Goal: Transaction & Acquisition: Obtain resource

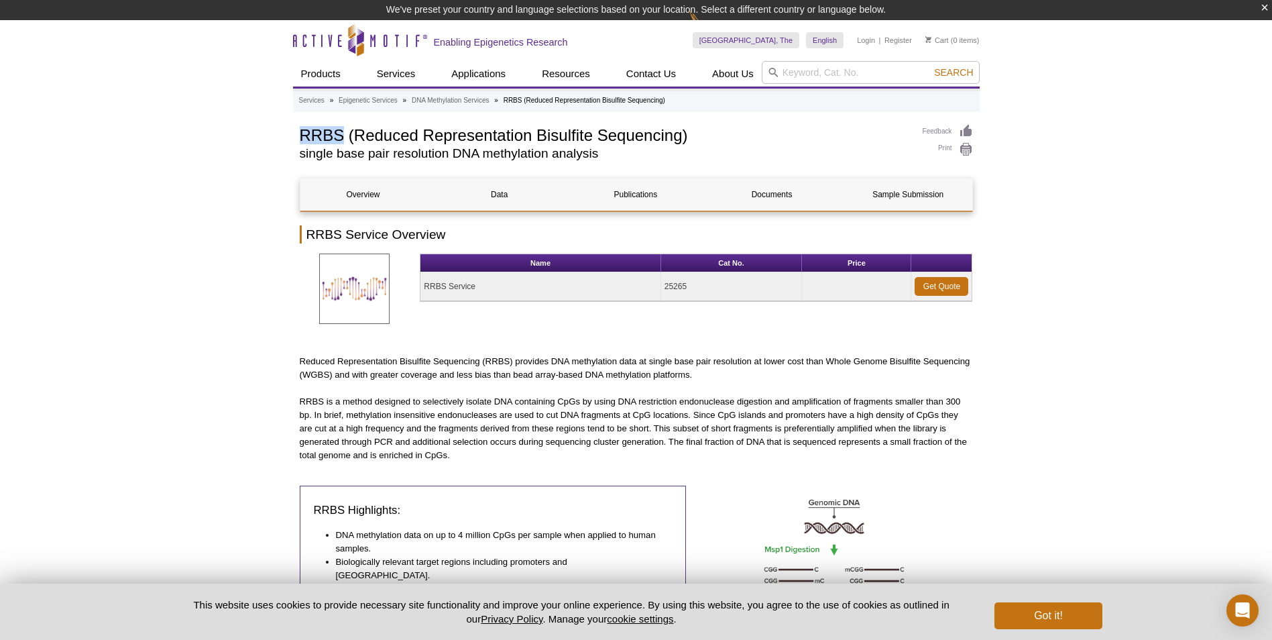
drag, startPoint x: 299, startPoint y: 132, endPoint x: 341, endPoint y: 130, distance: 42.3
click at [341, 130] on h1 "RRBS (Reduced Representation Bisulfite Sequencing)" at bounding box center [604, 134] width 609 height 20
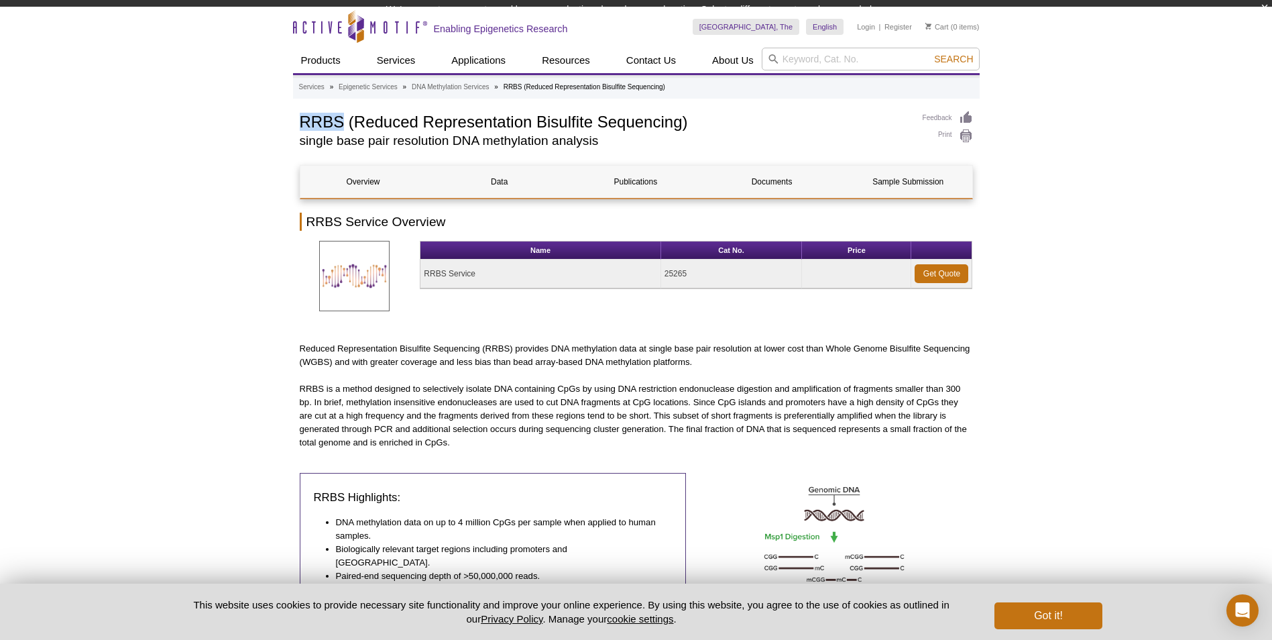
copy h1 "RRBS"
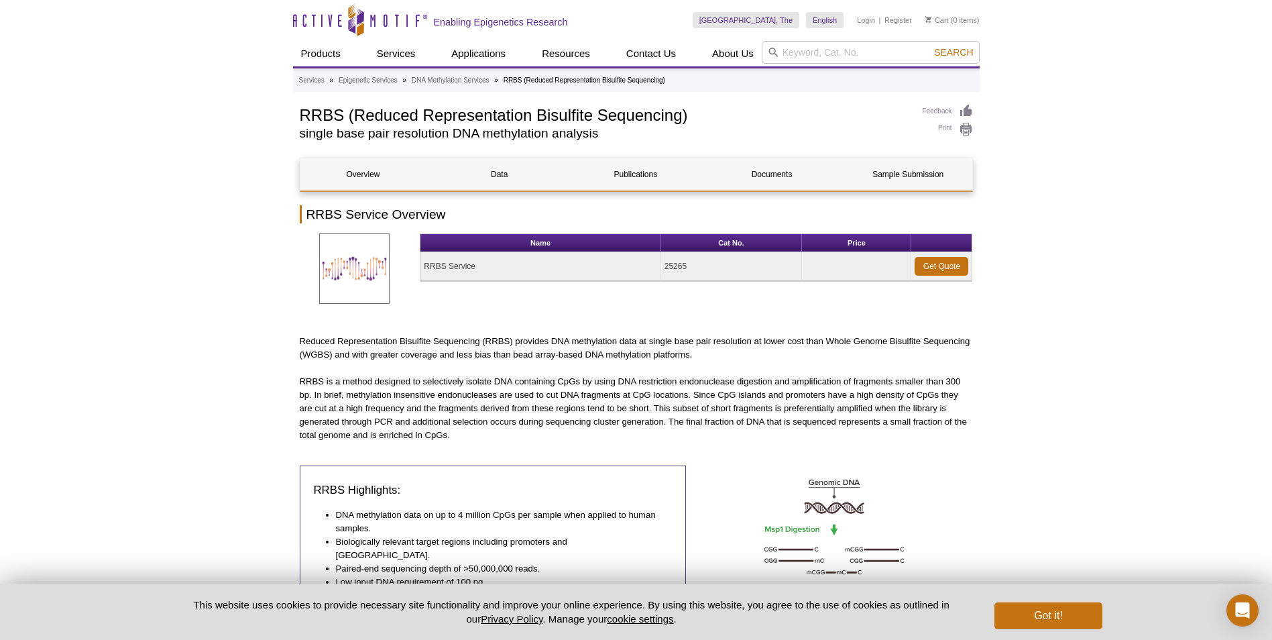
drag, startPoint x: 461, startPoint y: 263, endPoint x: 410, endPoint y: 263, distance: 51.0
click at [461, 263] on td "RRBS Service" at bounding box center [540, 266] width 240 height 29
click at [364, 263] on img at bounding box center [354, 268] width 70 height 70
click at [362, 172] on link "Overview" at bounding box center [363, 174] width 126 height 32
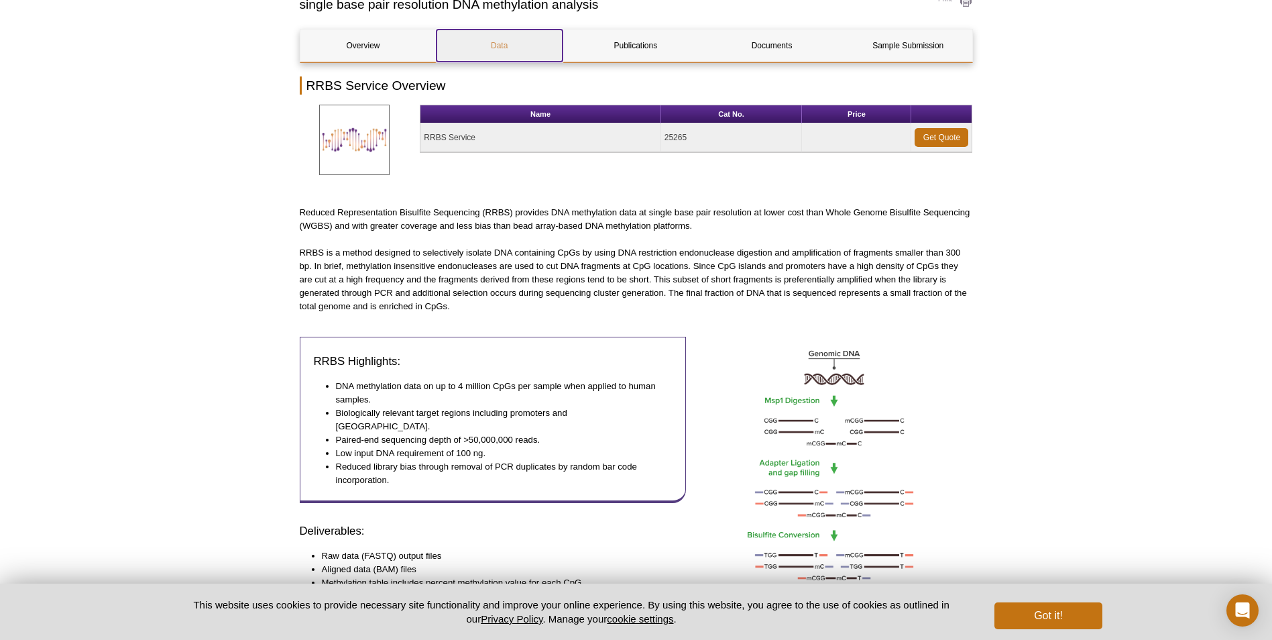
click at [484, 33] on link "Data" at bounding box center [499, 46] width 126 height 32
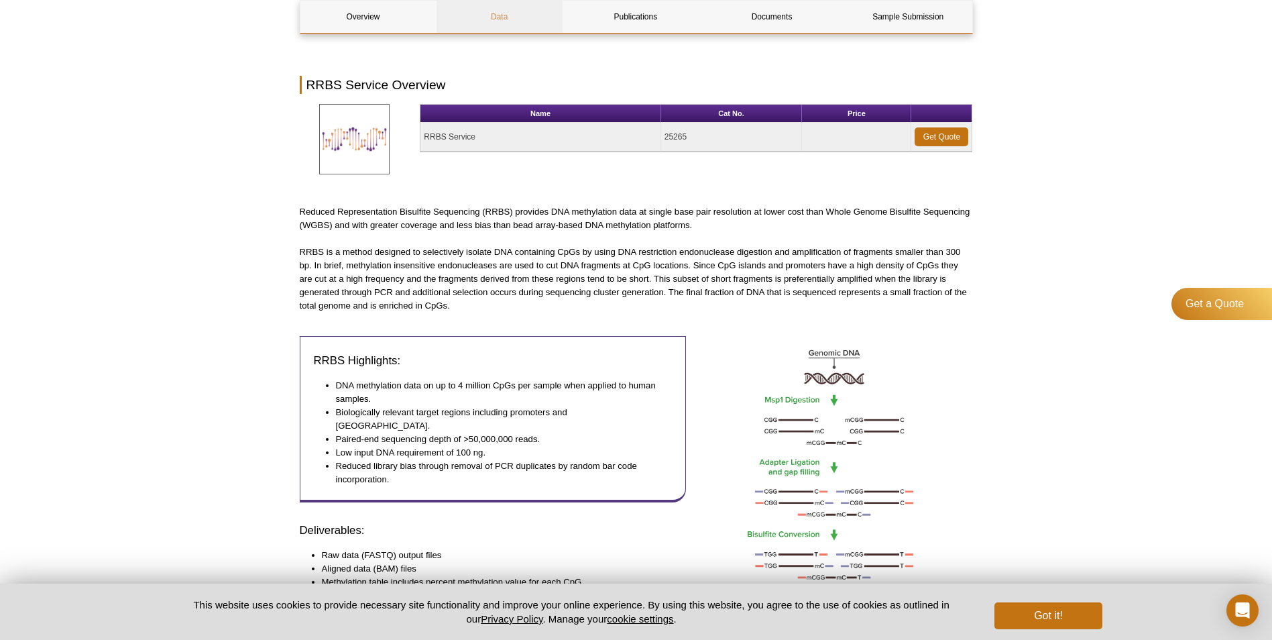
scroll to position [887, 0]
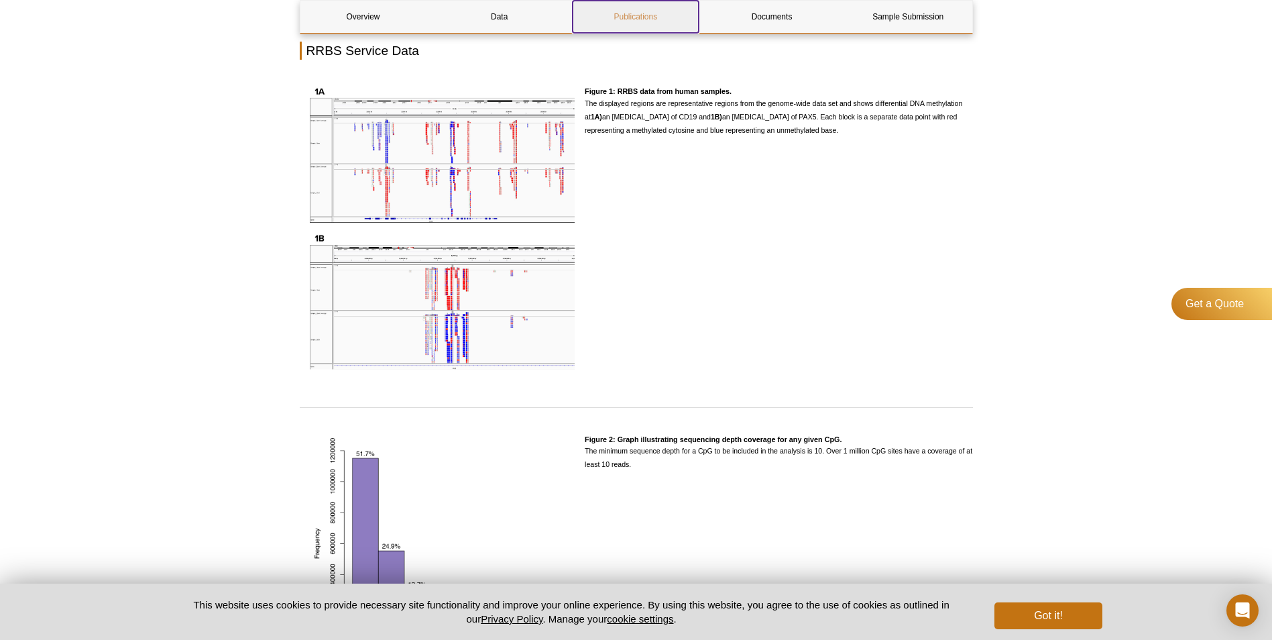
click at [644, 20] on link "Publications" at bounding box center [636, 17] width 126 height 32
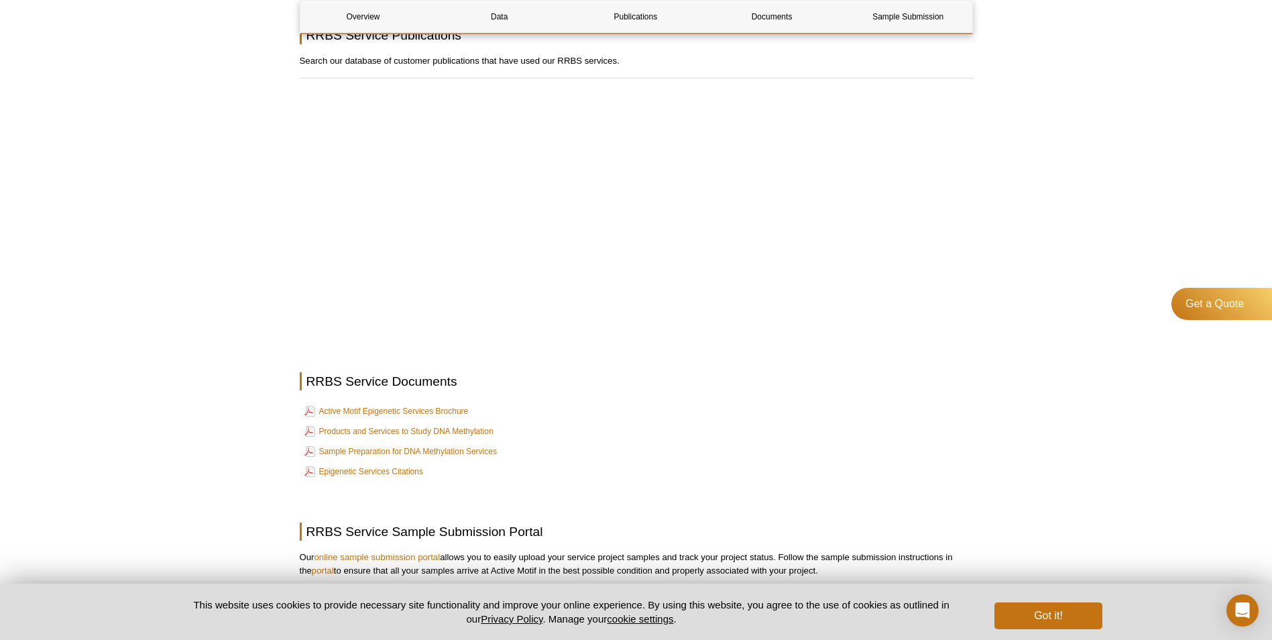
scroll to position [2197, 0]
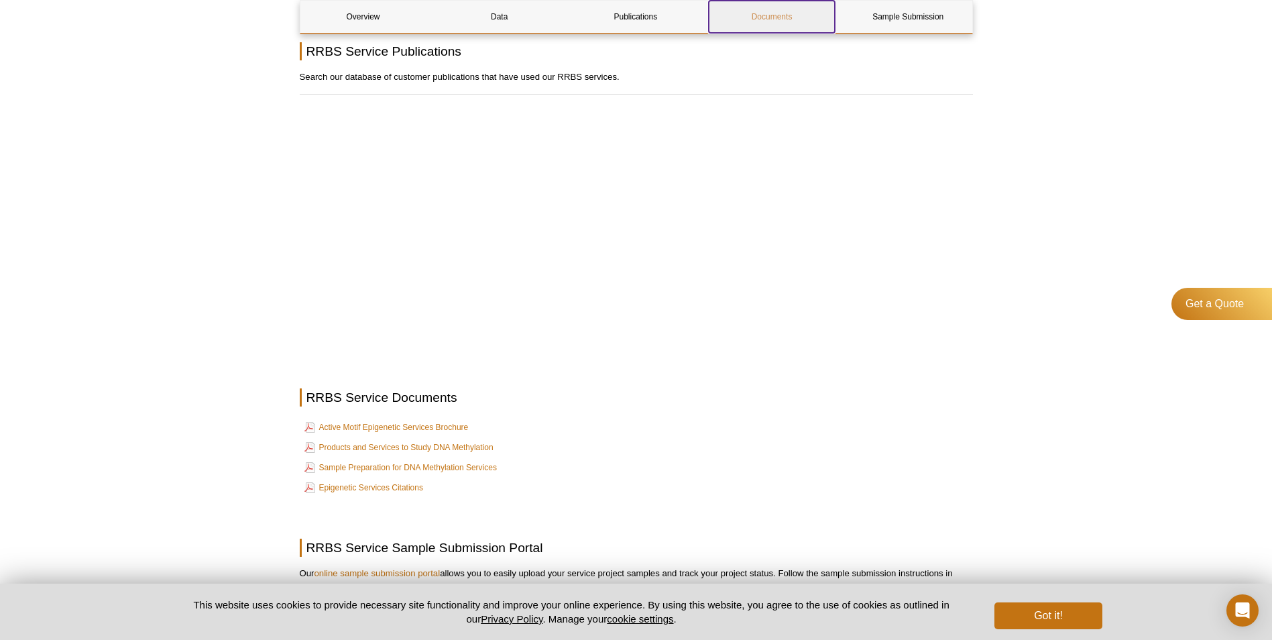
click at [756, 26] on link "Documents" at bounding box center [772, 17] width 126 height 32
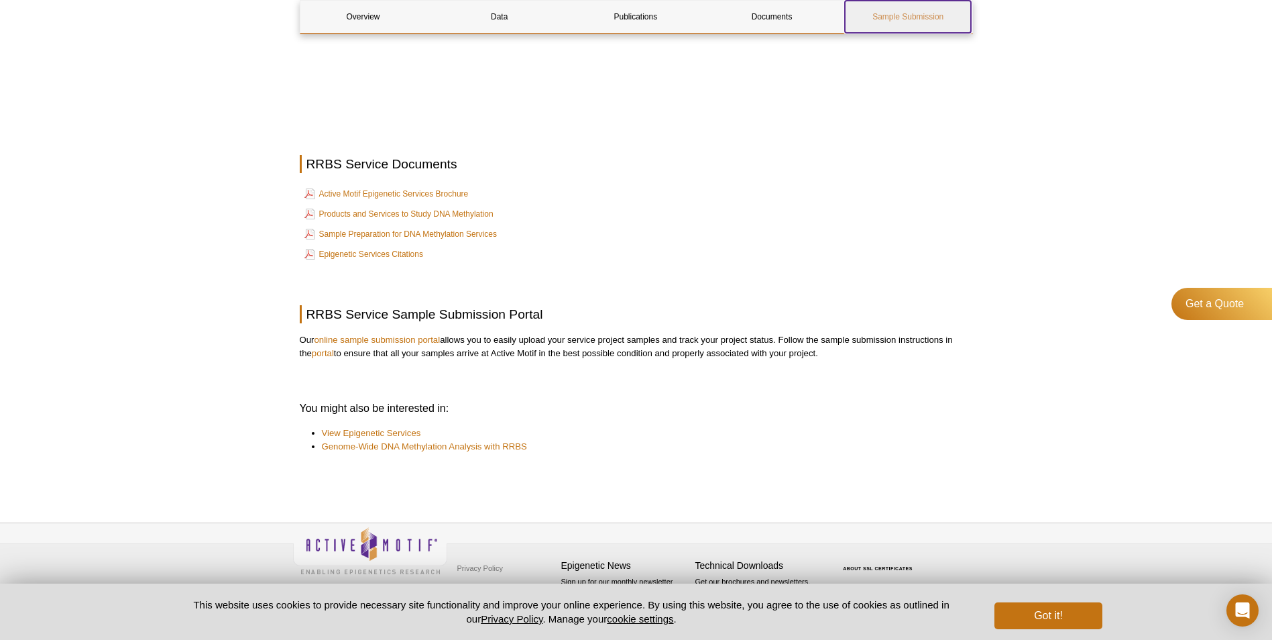
click at [894, 22] on link "Sample Submission" at bounding box center [908, 17] width 126 height 32
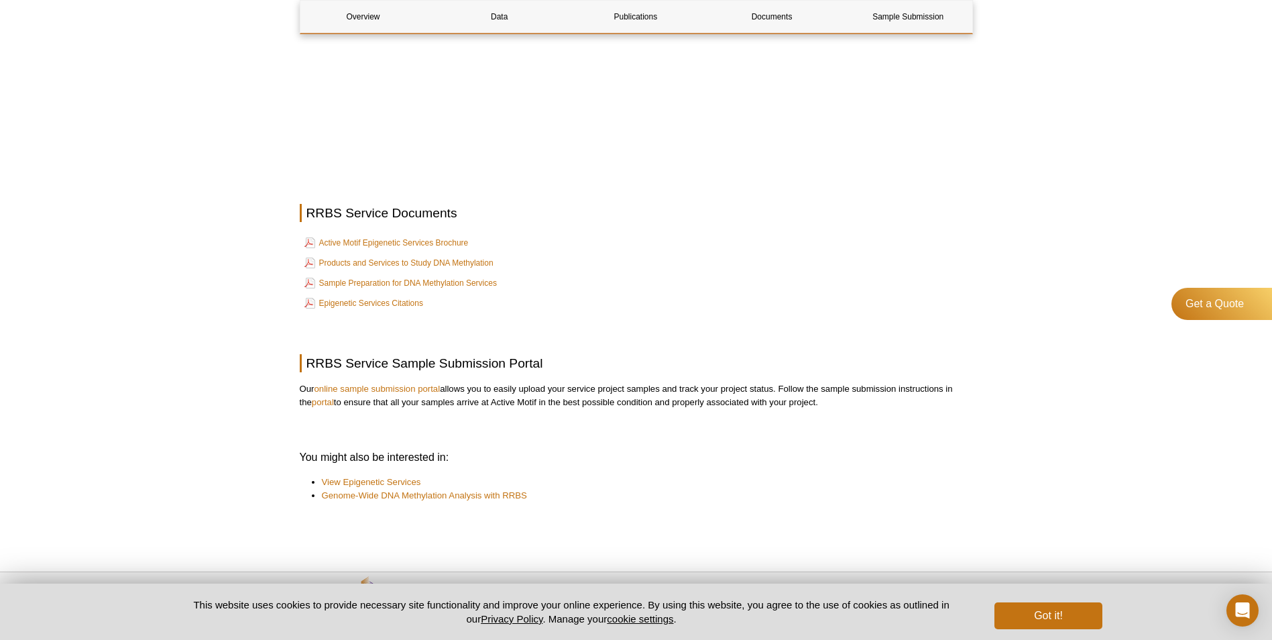
scroll to position [2430, 0]
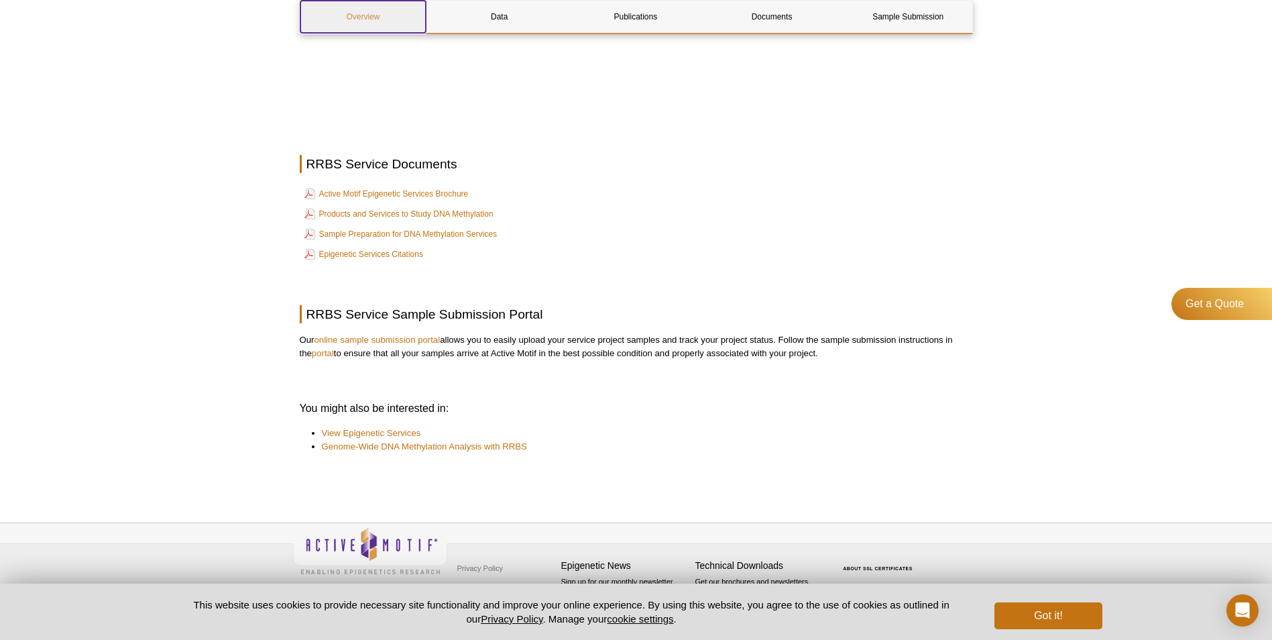
click at [327, 15] on link "Overview" at bounding box center [363, 17] width 126 height 32
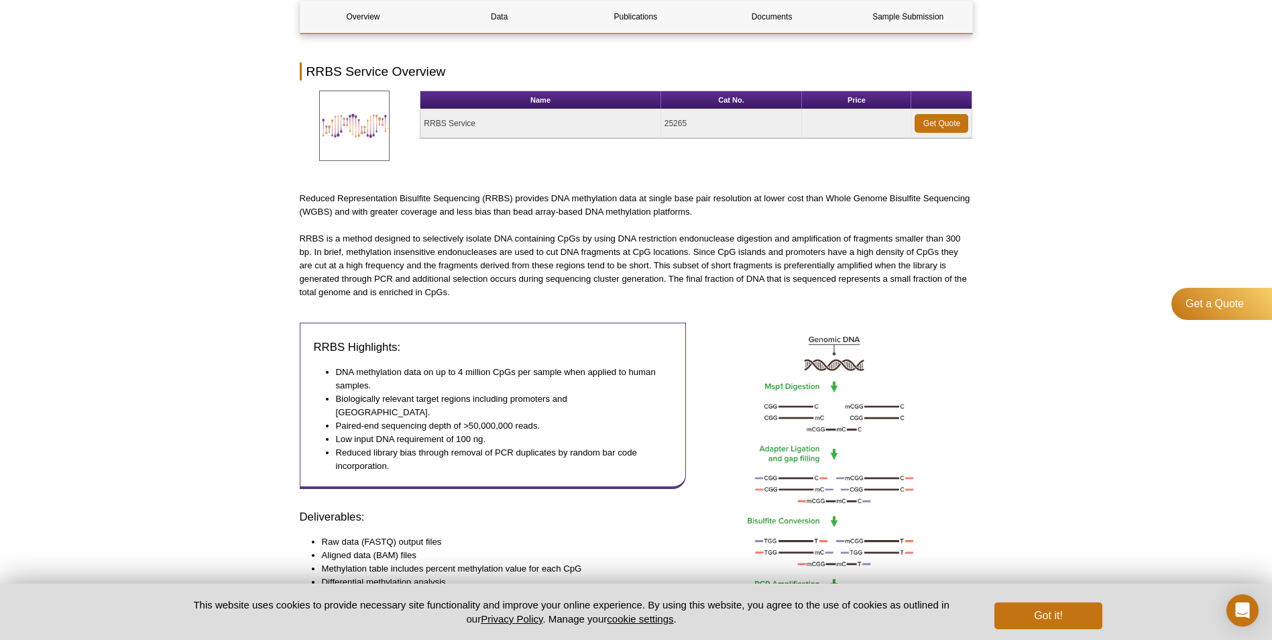
scroll to position [129, 0]
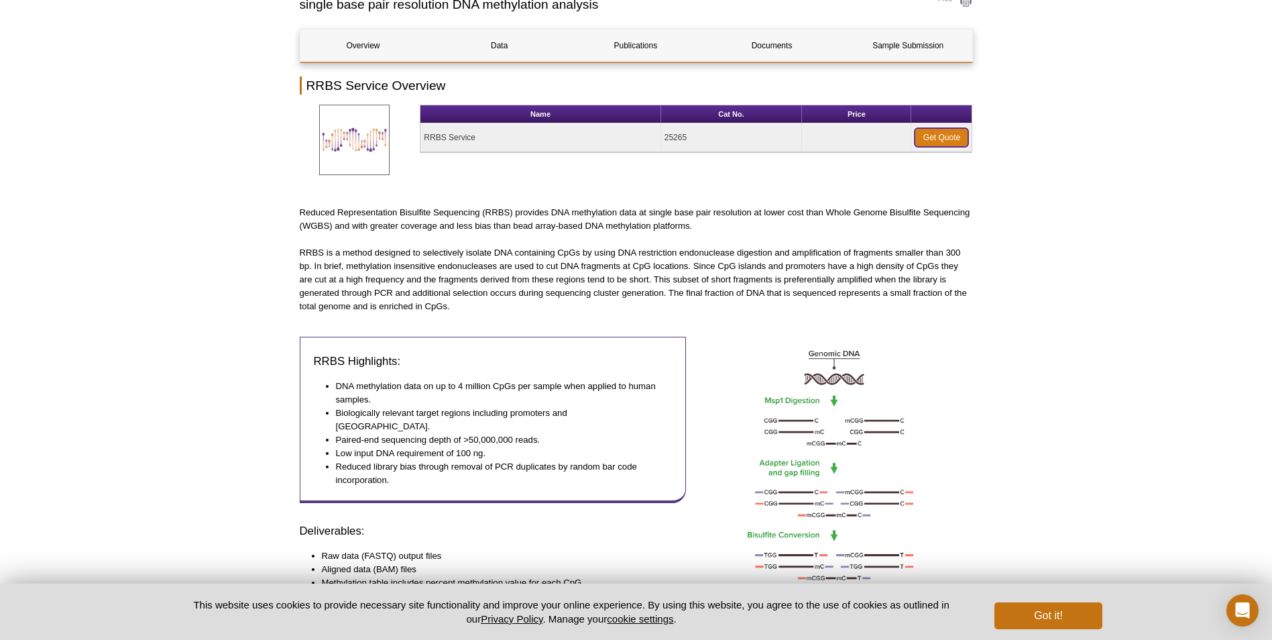
click at [949, 131] on link "Get Quote" at bounding box center [942, 137] width 54 height 19
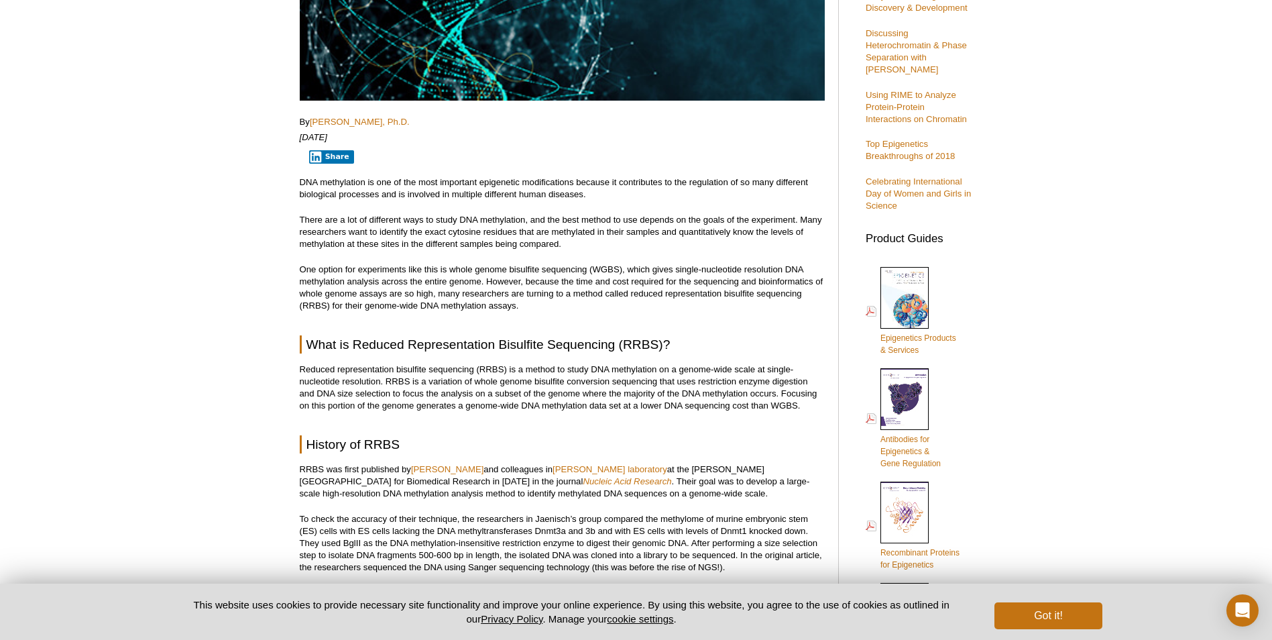
scroll to position [335, 0]
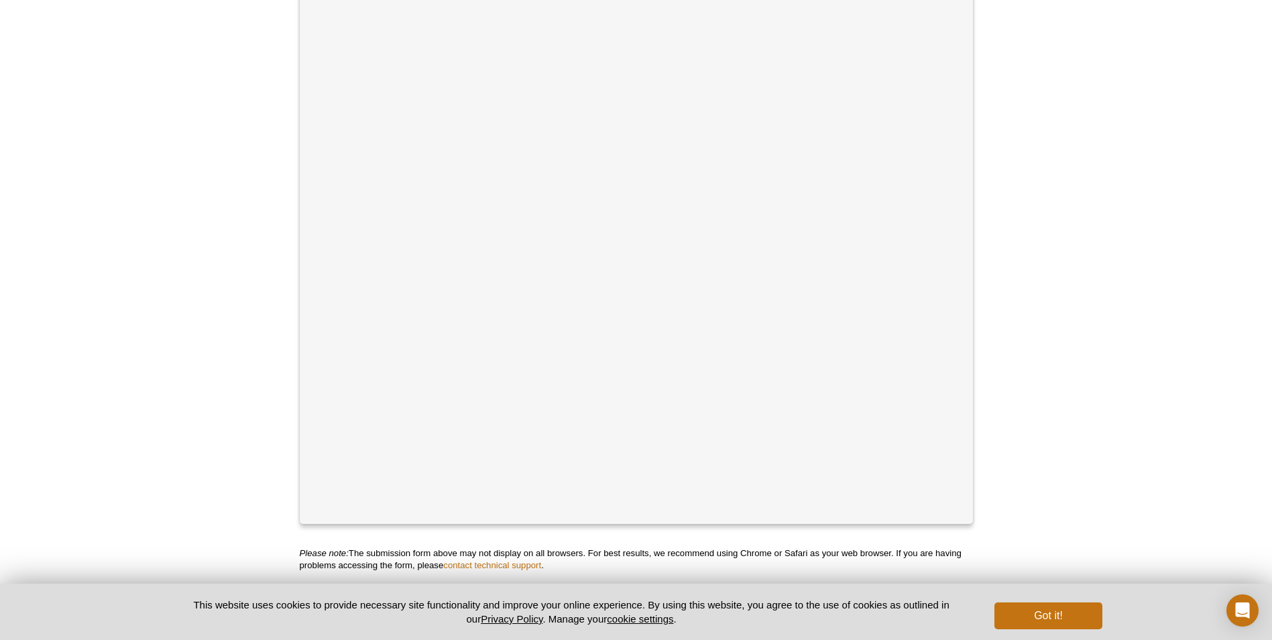
scroll to position [446, 0]
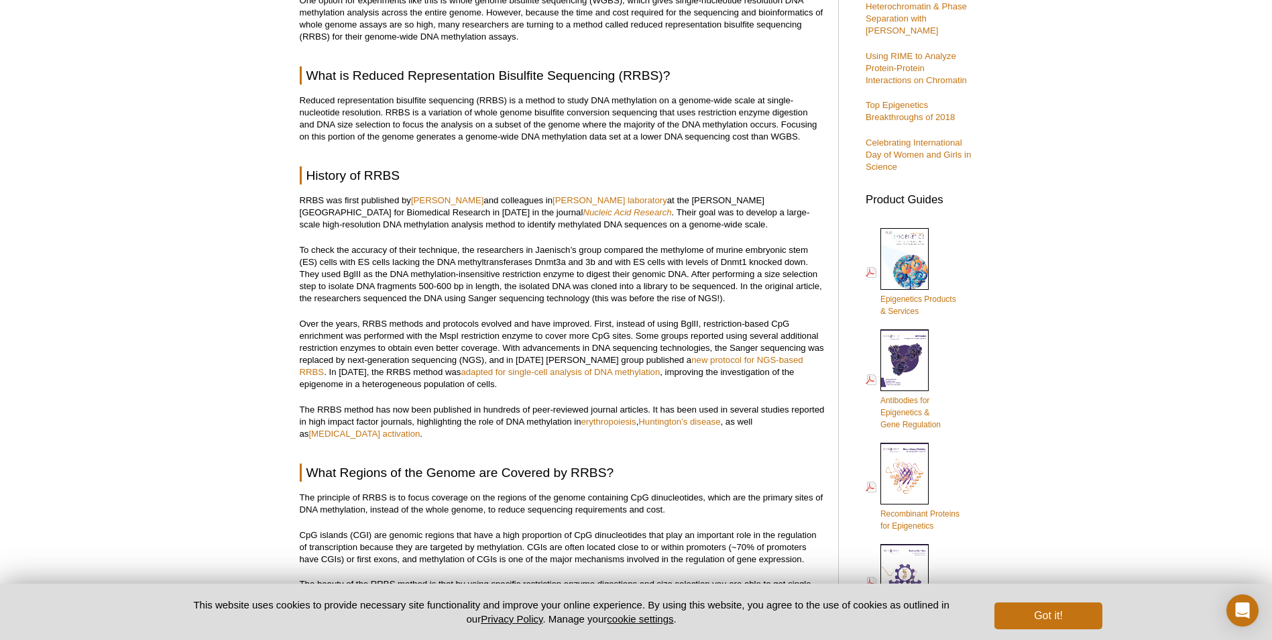
scroll to position [335, 0]
